Goal: Task Accomplishment & Management: Manage account settings

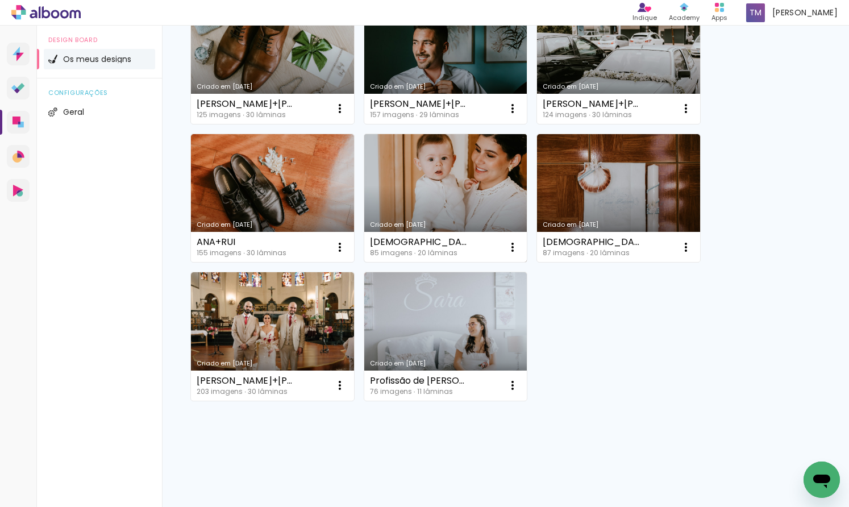
scroll to position [427, 0]
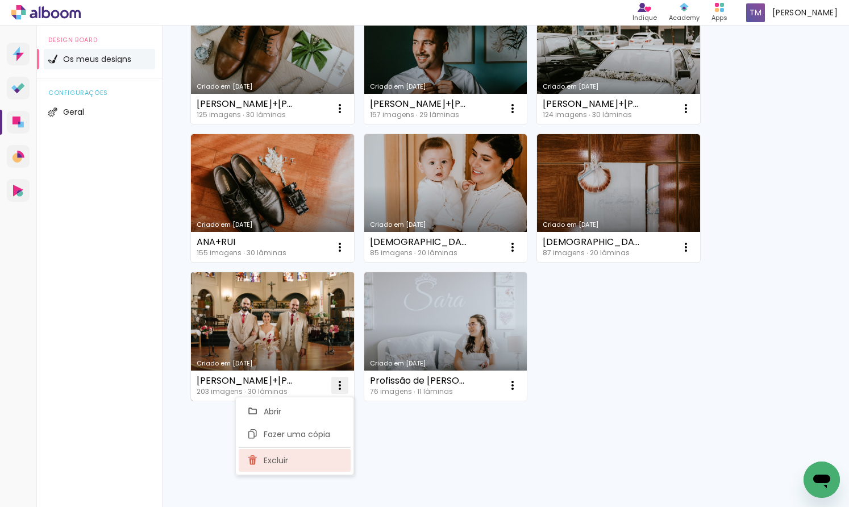
click at [286, 461] on span "Excluir" at bounding box center [276, 461] width 24 height 8
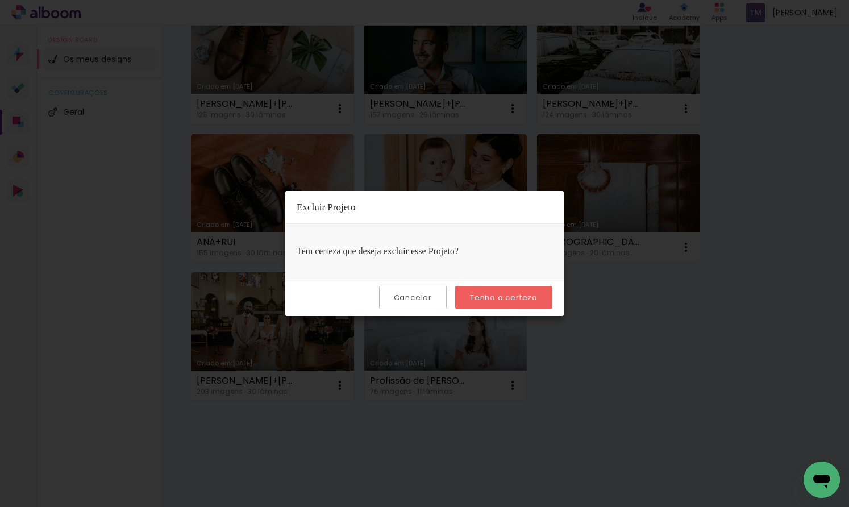
click at [0, 0] on slot "Tenho a certeza" at bounding box center [0, 0] width 0 height 0
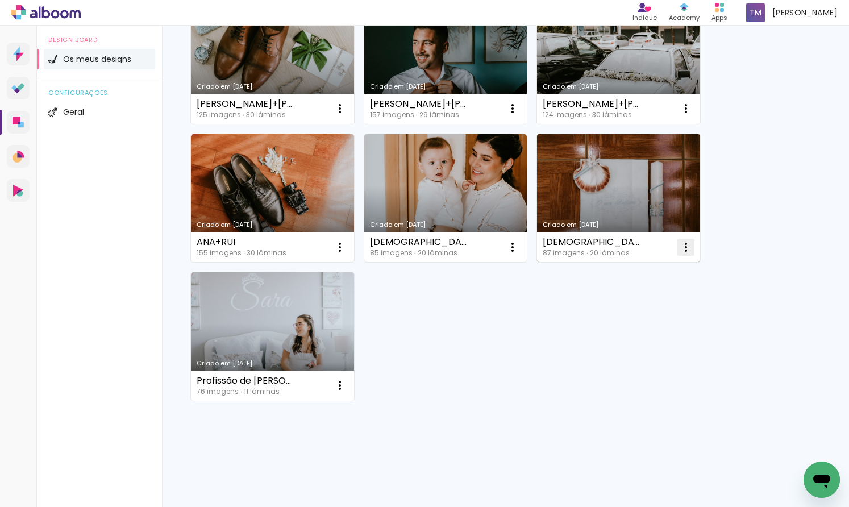
click at [617, 323] on span "Excluir" at bounding box center [622, 322] width 24 height 8
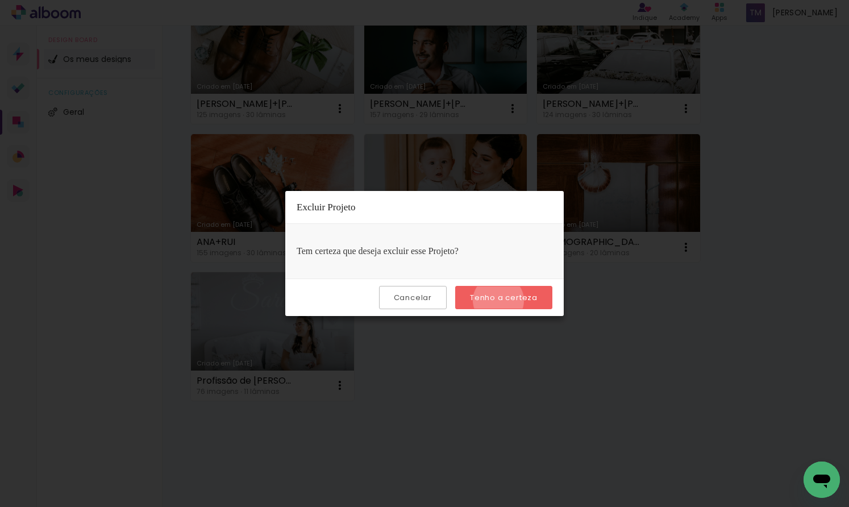
click at [0, 0] on slot "Tenho a certeza" at bounding box center [0, 0] width 0 height 0
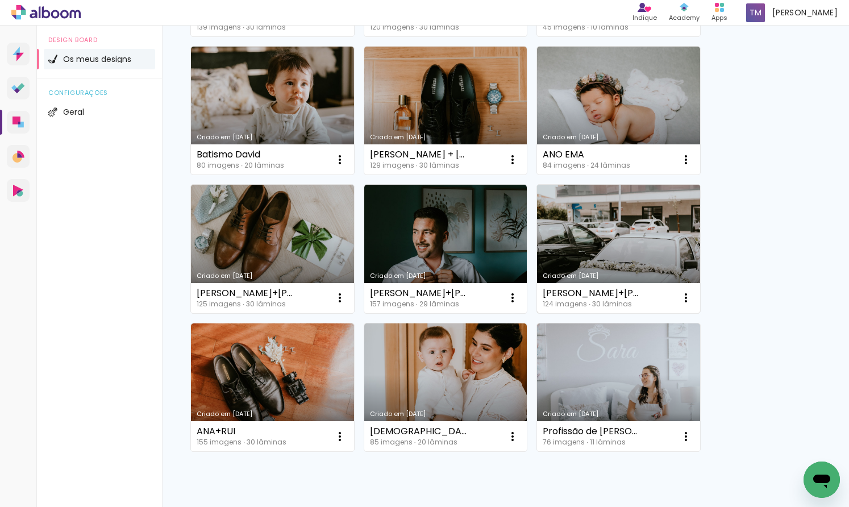
scroll to position [239, 0]
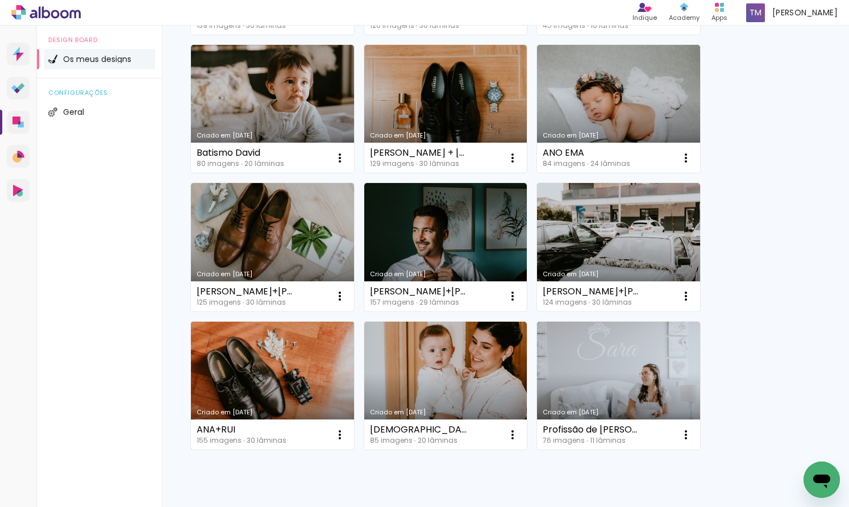
click at [298, 335] on link "Criado em [DATE]" at bounding box center [272, 386] width 163 height 128
